Goal: Information Seeking & Learning: Learn about a topic

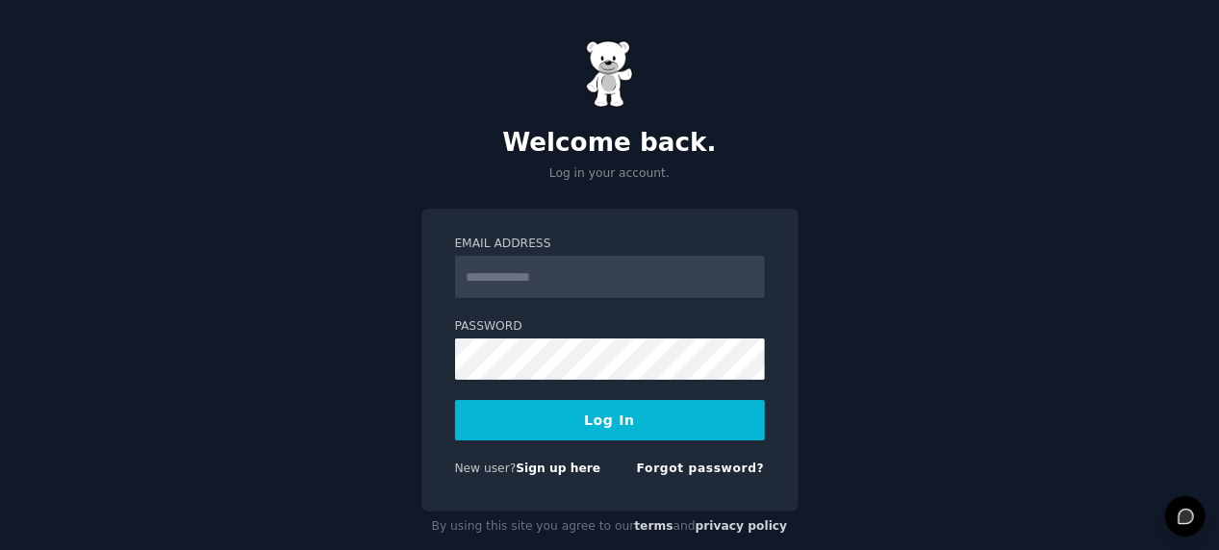
type input "**********"
click at [614, 420] on button "Log In" at bounding box center [610, 420] width 310 height 40
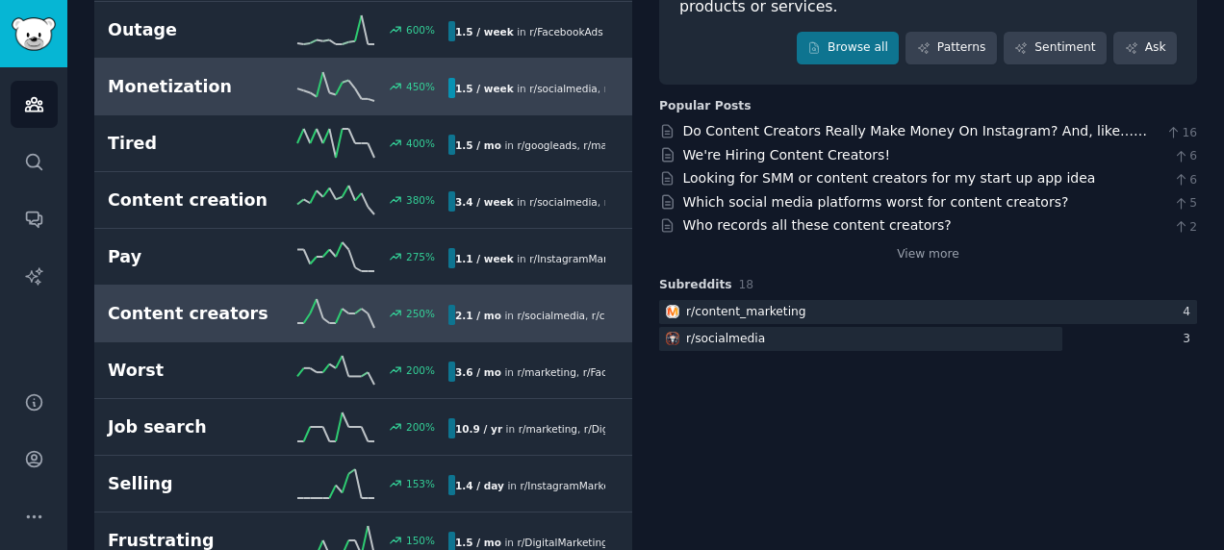
scroll to position [289, 0]
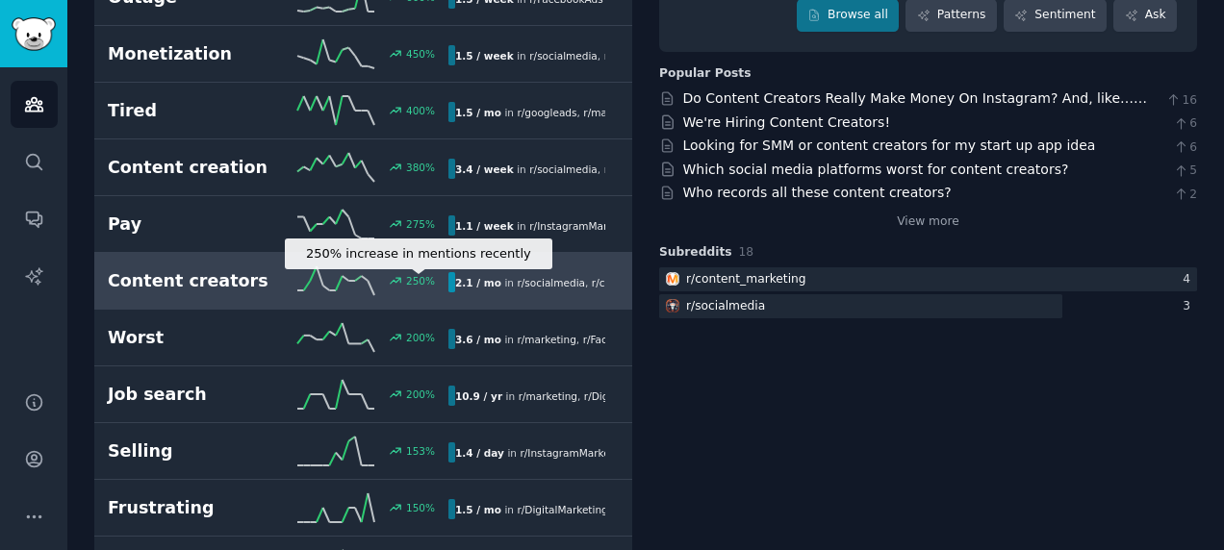
click at [409, 275] on div "250 %" at bounding box center [420, 280] width 29 height 13
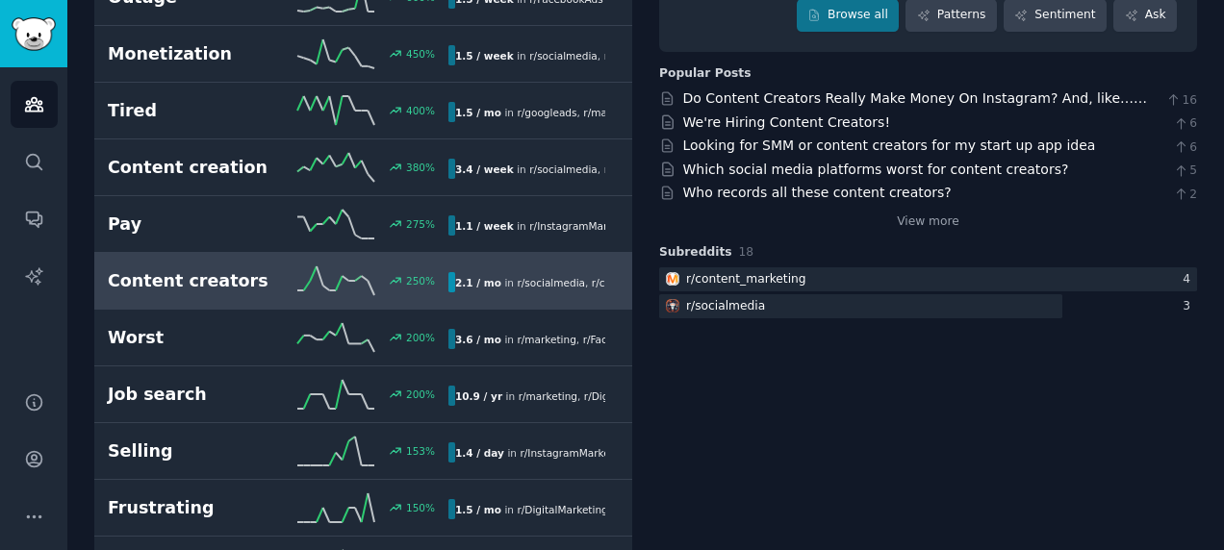
click at [225, 285] on h2 "Content creators" at bounding box center [193, 281] width 170 height 24
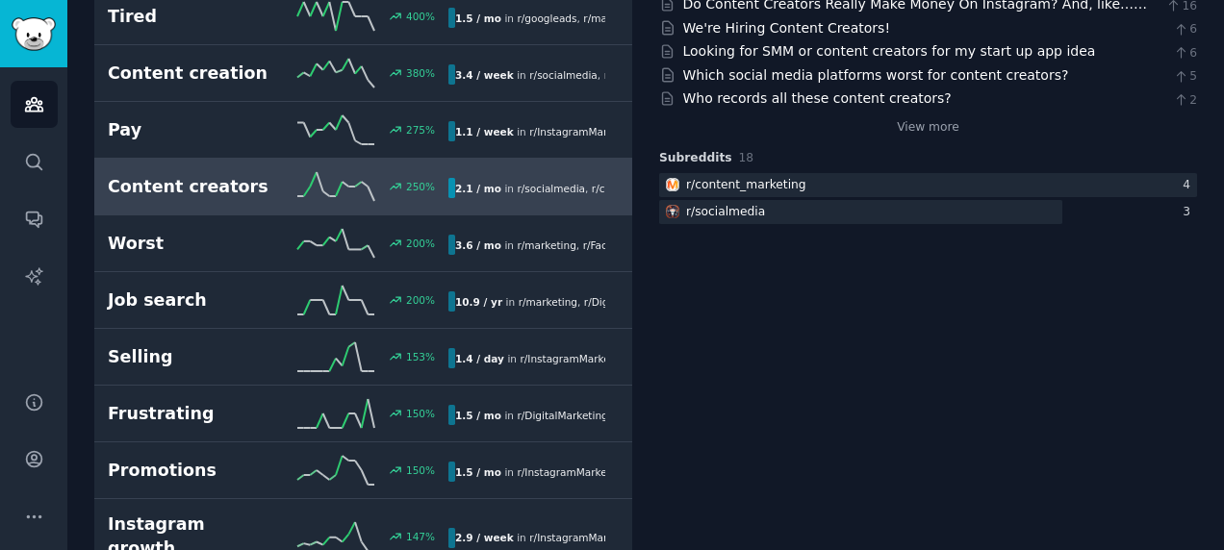
scroll to position [192, 0]
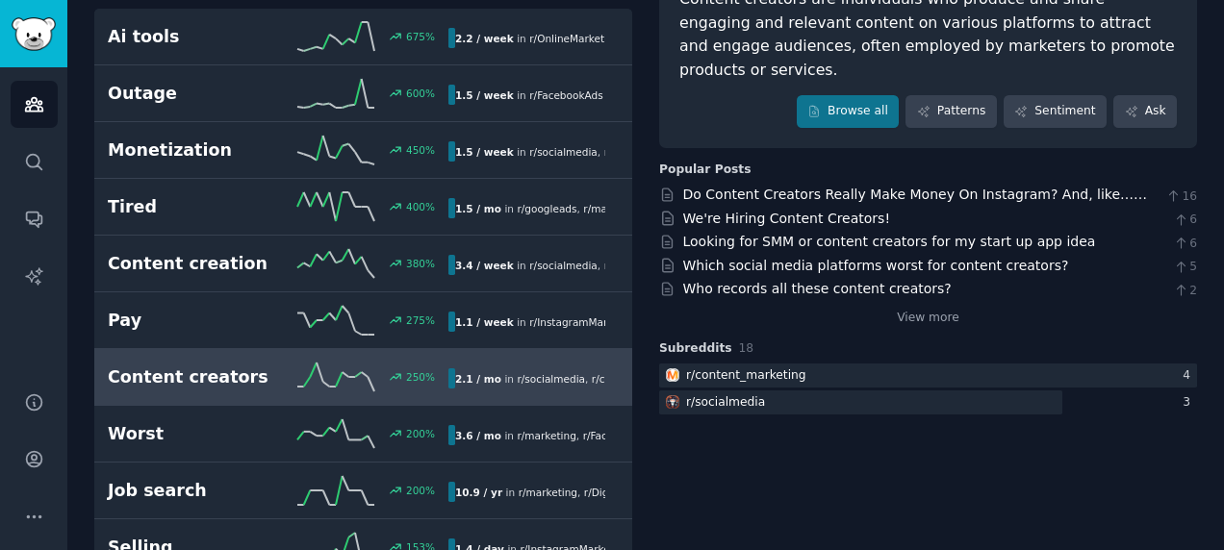
drag, startPoint x: 1068, startPoint y: 135, endPoint x: 1064, endPoint y: 144, distance: 10.4
click at [926, 258] on link "Which social media platforms worst for content creators?" at bounding box center [876, 265] width 386 height 15
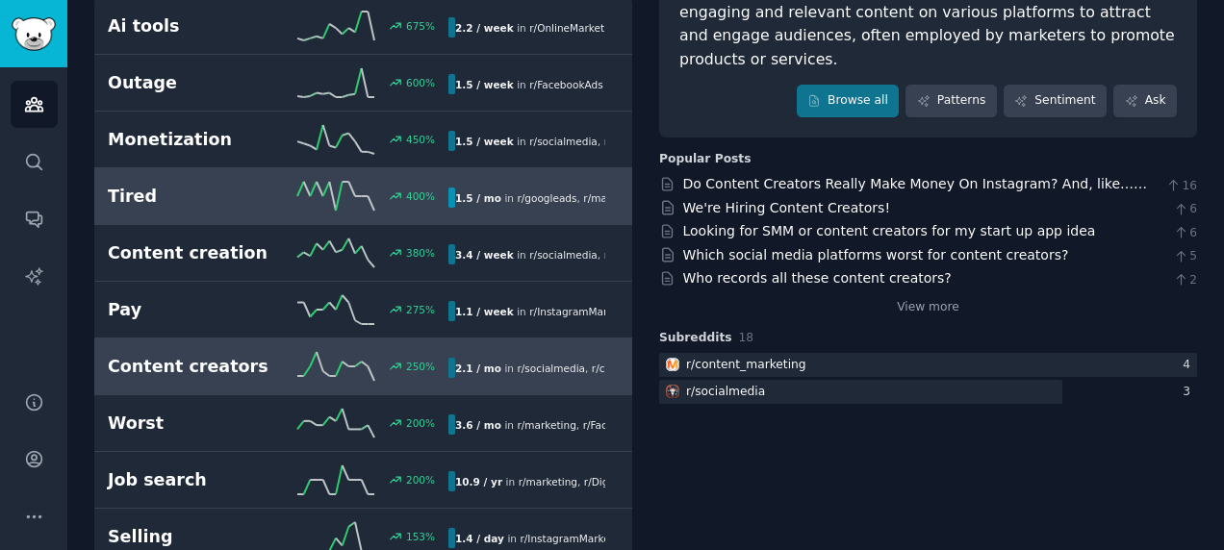
scroll to position [0, 0]
